Goal: Task Accomplishment & Management: Complete application form

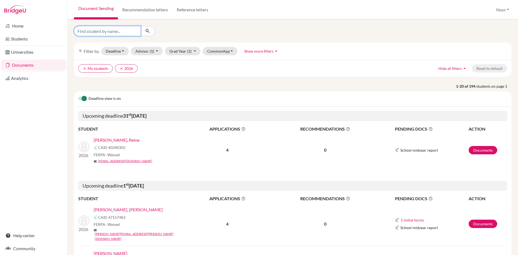
click at [128, 32] on input "Find student by name..." at bounding box center [107, 31] width 67 height 10
type input "jana"
click button "submit" at bounding box center [147, 31] width 14 height 10
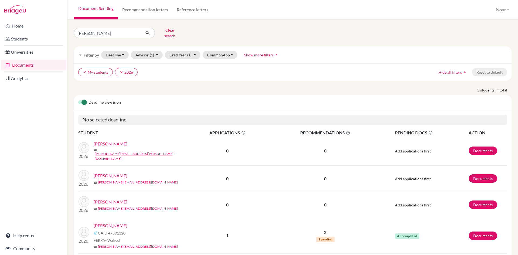
click at [113, 222] on div "Khairi, Jana CAID 47591120 FERPA - Waived mail jana.khairi@amg.sch.ae" at bounding box center [142, 235] width 96 height 27
click at [113, 222] on link "[PERSON_NAME]" at bounding box center [111, 225] width 34 height 6
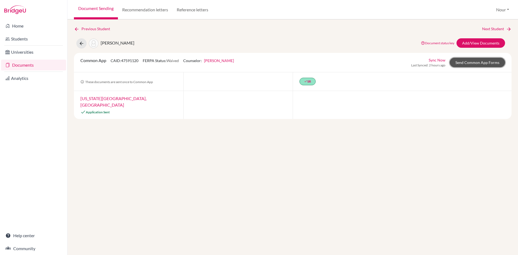
click at [471, 61] on link "Send Common App Forms" at bounding box center [476, 62] width 55 height 9
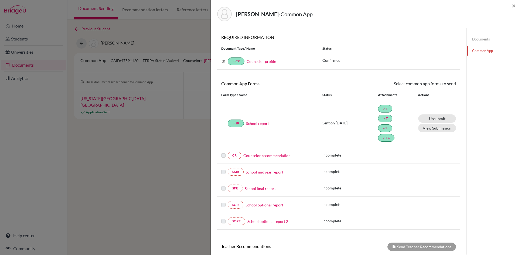
scroll to position [100, 0]
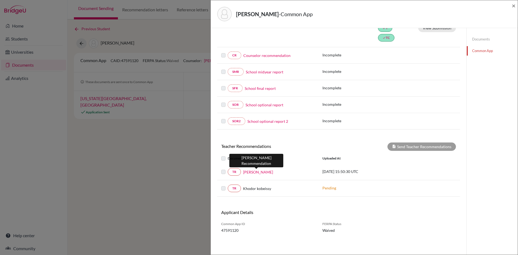
click at [252, 173] on link "[PERSON_NAME]" at bounding box center [258, 172] width 30 height 6
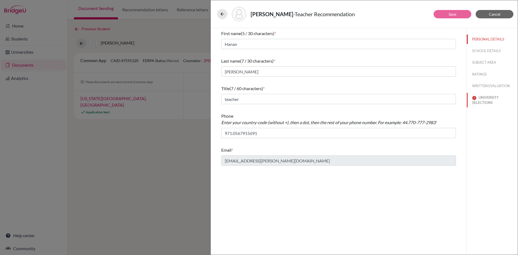
click at [491, 99] on button "UNIVERSITY SELECTIONS" at bounding box center [491, 100] width 51 height 15
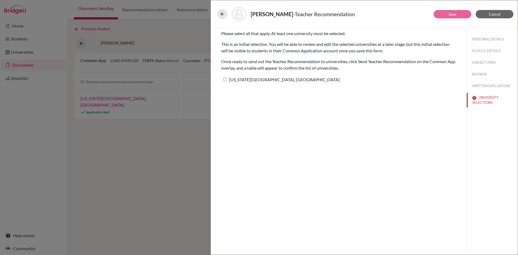
click at [226, 80] on input "[US_STATE][GEOGRAPHIC_DATA], [GEOGRAPHIC_DATA]" at bounding box center [225, 80] width 4 height 4
checkbox input "true"
click at [458, 16] on button "Save" at bounding box center [452, 14] width 38 height 8
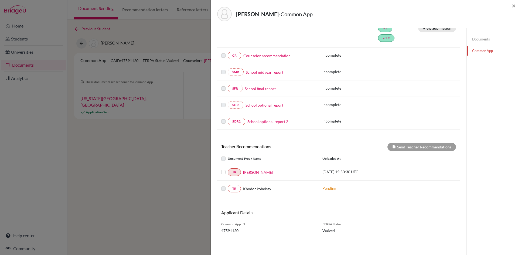
scroll to position [100, 0]
click at [228, 168] on label at bounding box center [228, 168] width 0 height 0
click at [0, 0] on input "checkbox" at bounding box center [0, 0] width 0 height 0
click at [439, 143] on button "Send Teacher Recommendations" at bounding box center [421, 146] width 68 height 8
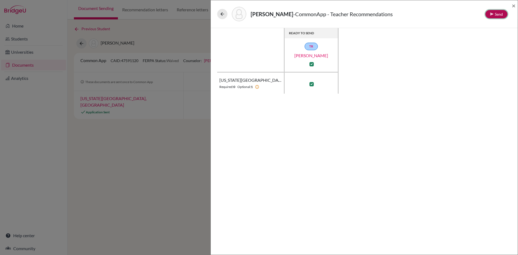
click at [492, 16] on button "Send" at bounding box center [496, 14] width 22 height 8
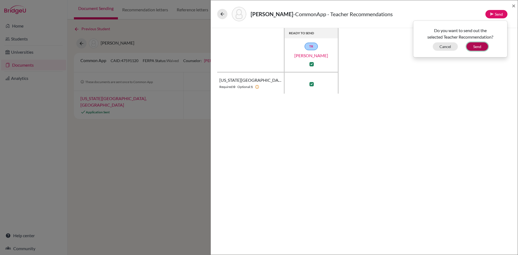
click at [468, 46] on button "Send" at bounding box center [477, 46] width 22 height 8
checkbox input "false"
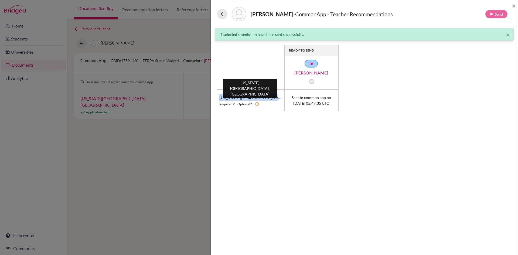
drag, startPoint x: 219, startPoint y: 97, endPoint x: 279, endPoint y: 100, distance: 59.9
click at [279, 100] on th "[US_STATE][GEOGRAPHIC_DATA], [GEOGRAPHIC_DATA] Required: 0 Optional: 1" at bounding box center [250, 100] width 67 height 21
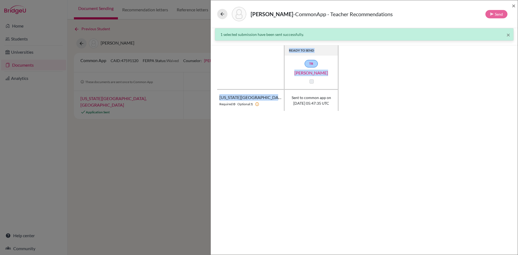
drag, startPoint x: 280, startPoint y: 99, endPoint x: 216, endPoint y: 98, distance: 64.2
click at [216, 98] on div "READY TO SEND TR [PERSON_NAME] [US_STATE][GEOGRAPHIC_DATA], [GEOGRAPHIC_DATA] R…" at bounding box center [364, 78] width 307 height 66
copy table "READY TO SEND TR [PERSON_NAME] [US_STATE][GEOGRAPHIC_DATA], [GEOGRAPHIC_DATA]"
